Goal: Answer question/provide support

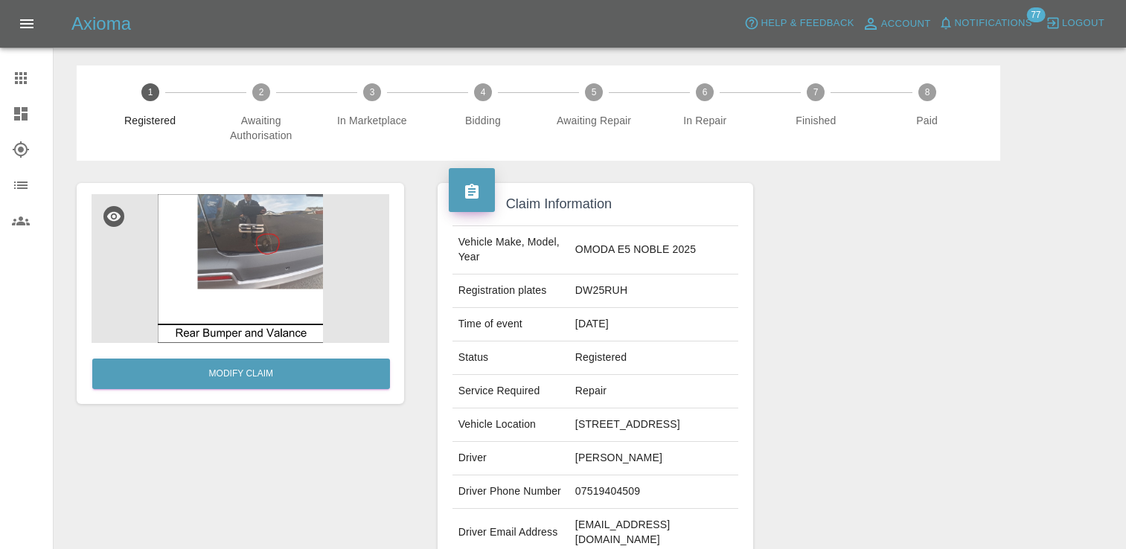
scroll to position [403, 0]
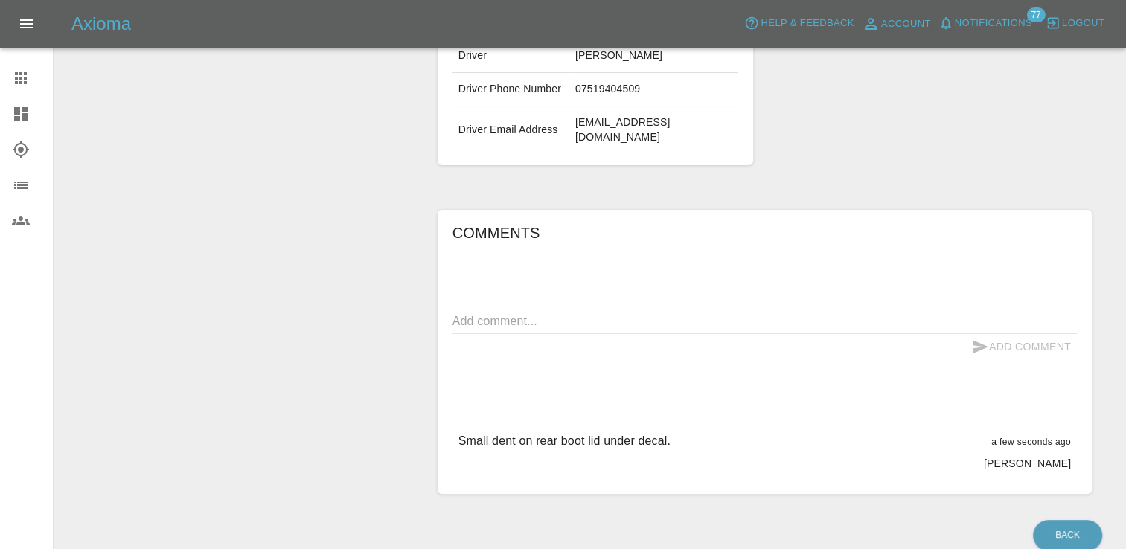
click at [12, 67] on link "Claims" at bounding box center [26, 78] width 53 height 36
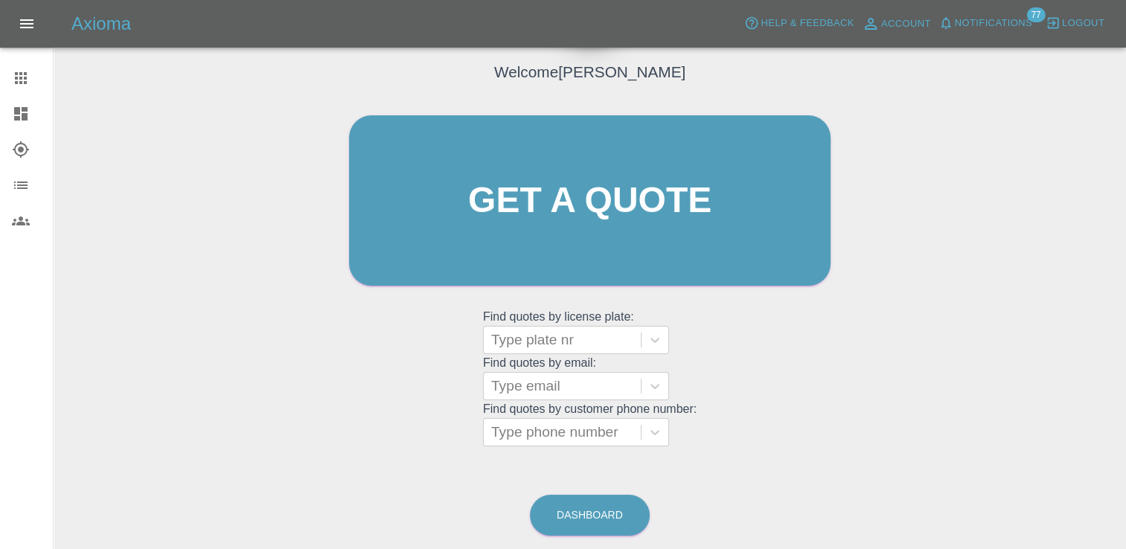
scroll to position [147, 0]
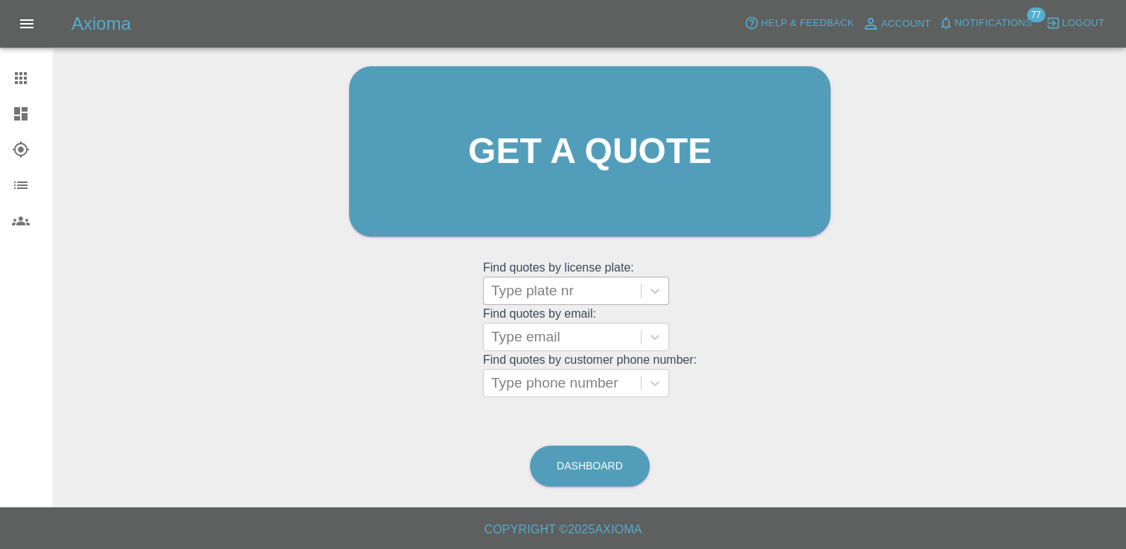
click at [545, 281] on div at bounding box center [562, 291] width 142 height 21
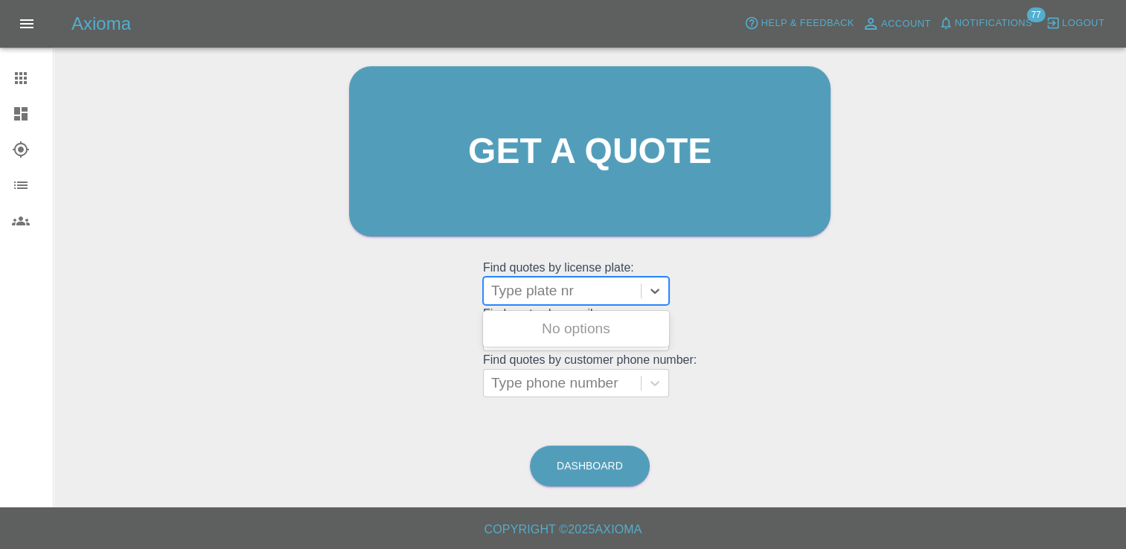
paste input "DN25 ORX"
click at [536, 287] on input "DN25 ORX" at bounding box center [528, 291] width 75 height 18
type input "DN25ORX"
click at [560, 338] on div "DN25ORX, Bidding" at bounding box center [576, 329] width 186 height 30
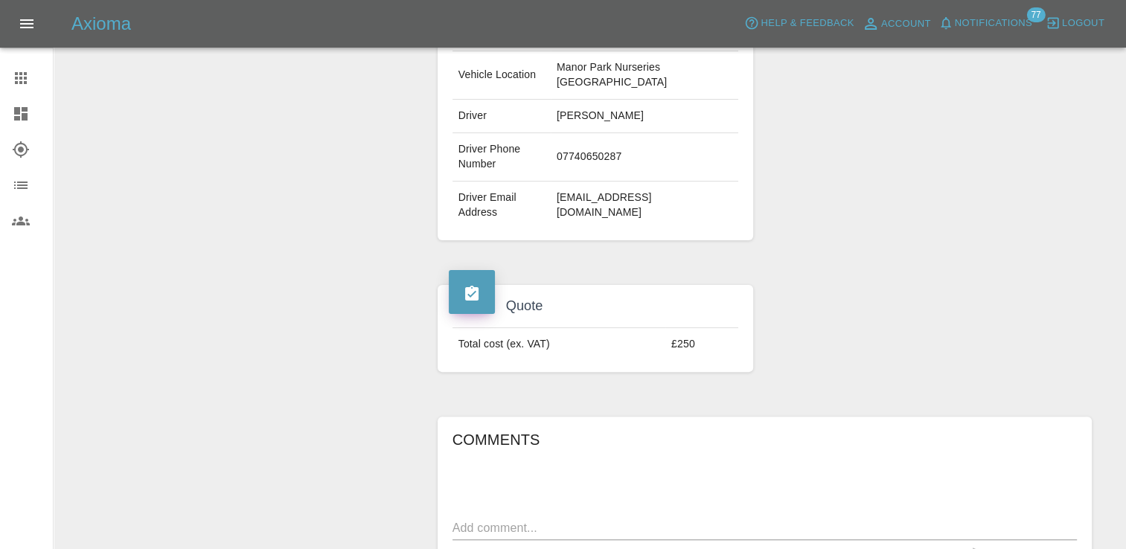
scroll to position [595, 0]
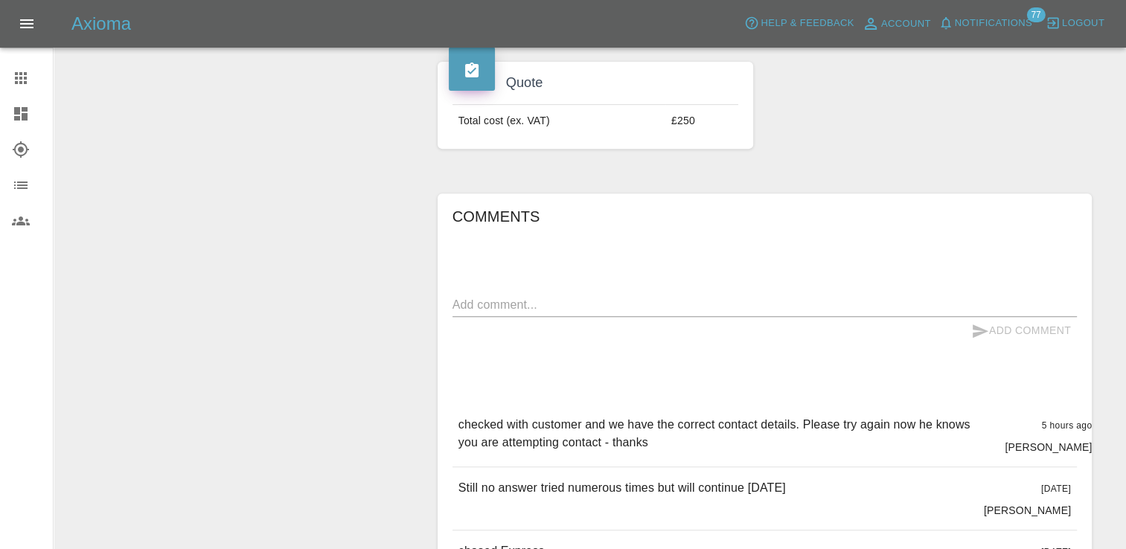
click at [530, 313] on textarea at bounding box center [764, 304] width 624 height 17
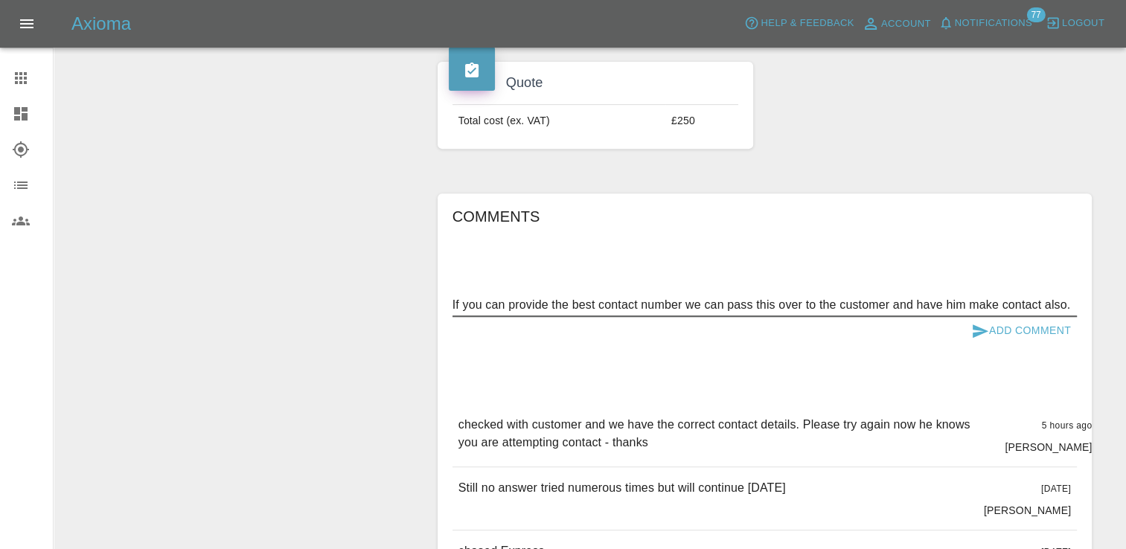
type textarea "If you can provide the best contact number we can pass this over to the custome…"
click at [1019, 345] on button "Add Comment" at bounding box center [1021, 331] width 112 height 28
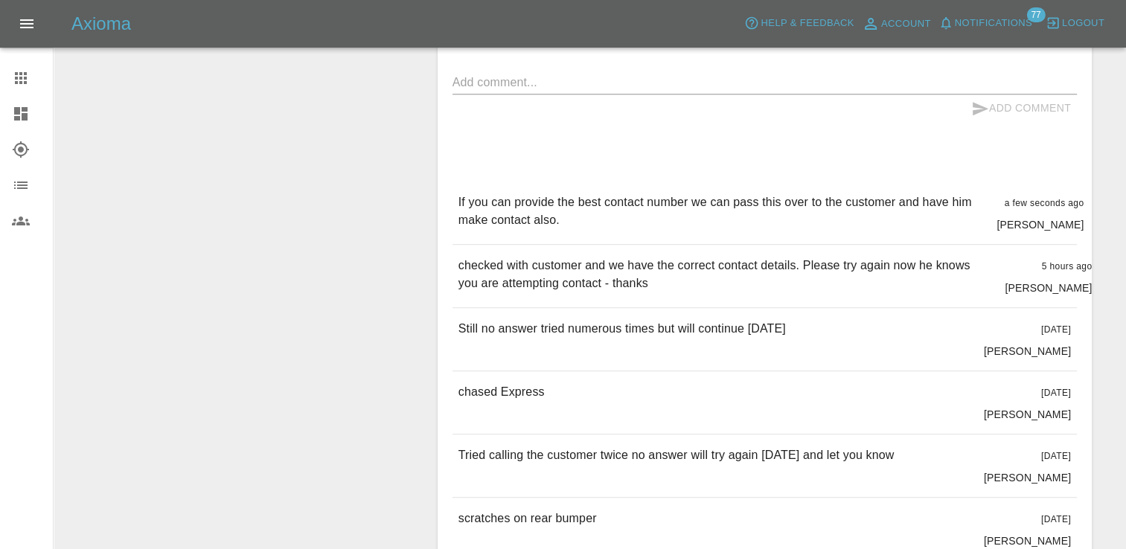
scroll to position [818, 0]
